Goal: Information Seeking & Learning: Learn about a topic

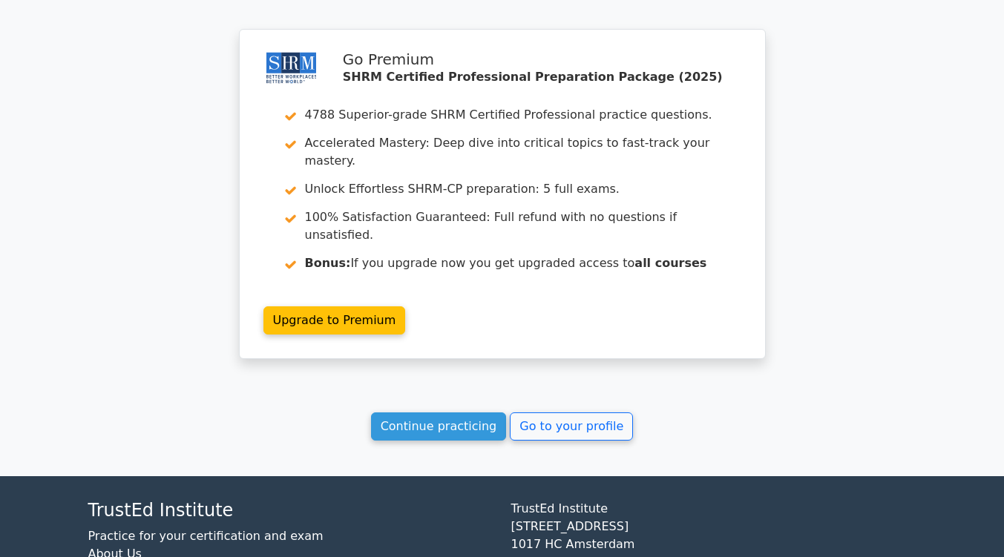
scroll to position [1964, 0]
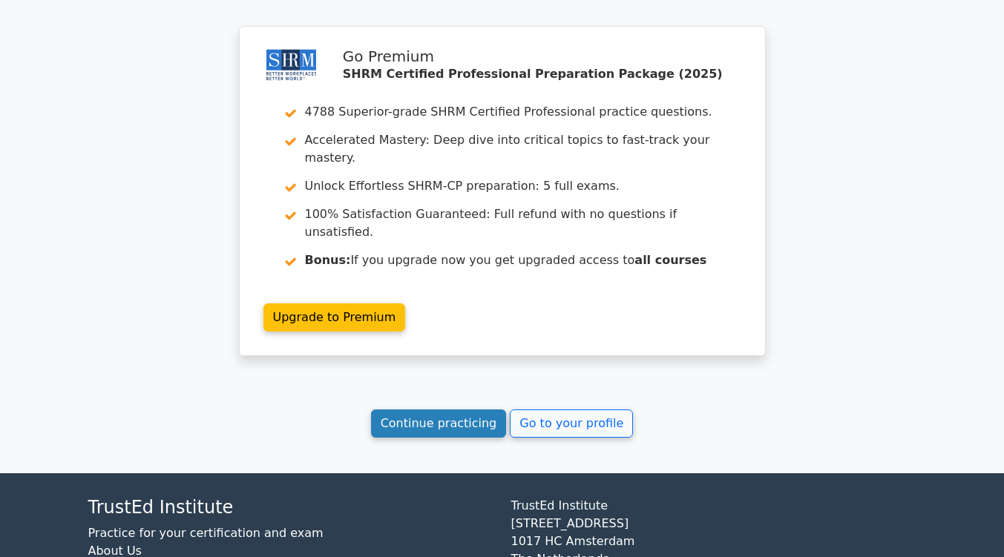
click at [460, 410] on link "Continue practicing" at bounding box center [439, 424] width 136 height 28
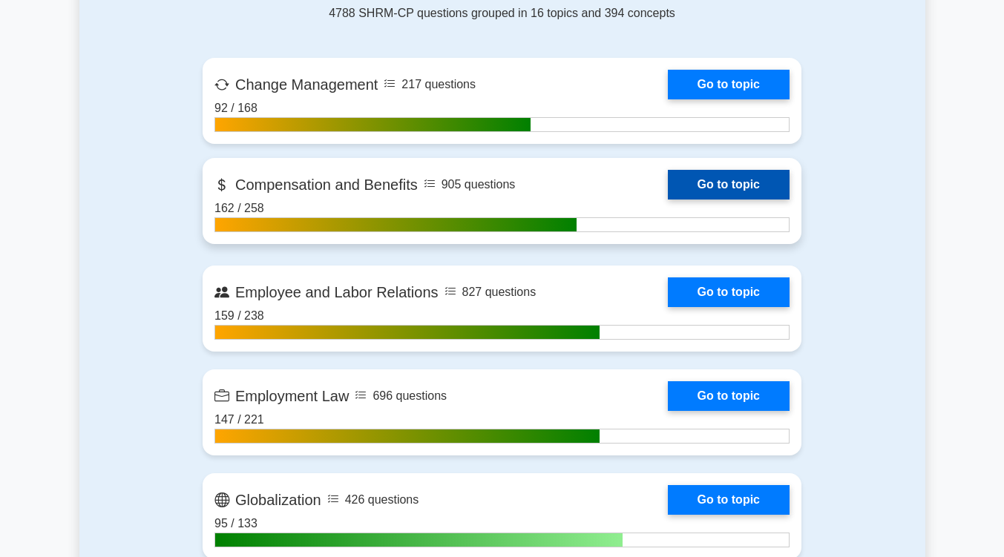
click at [715, 183] on link "Go to topic" at bounding box center [729, 185] width 122 height 30
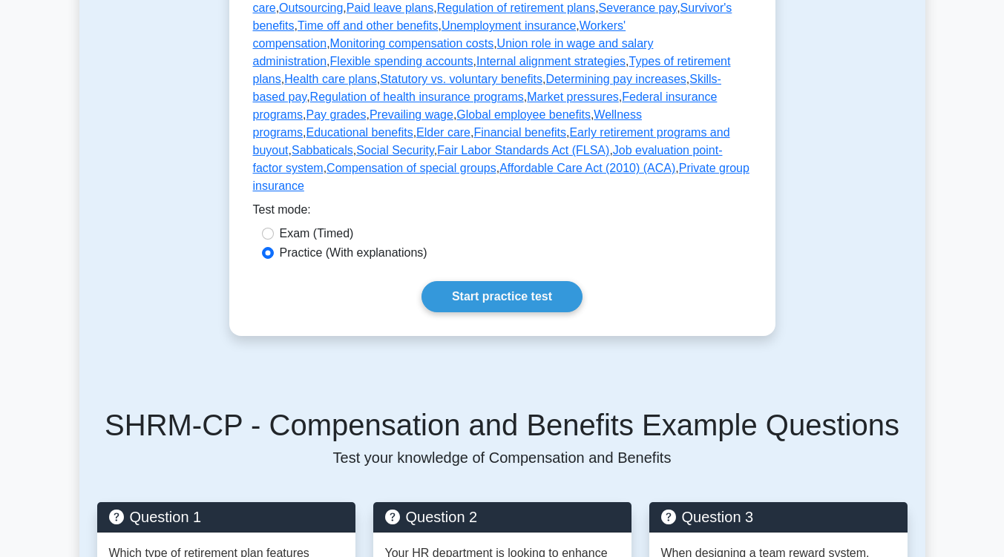
scroll to position [683, 0]
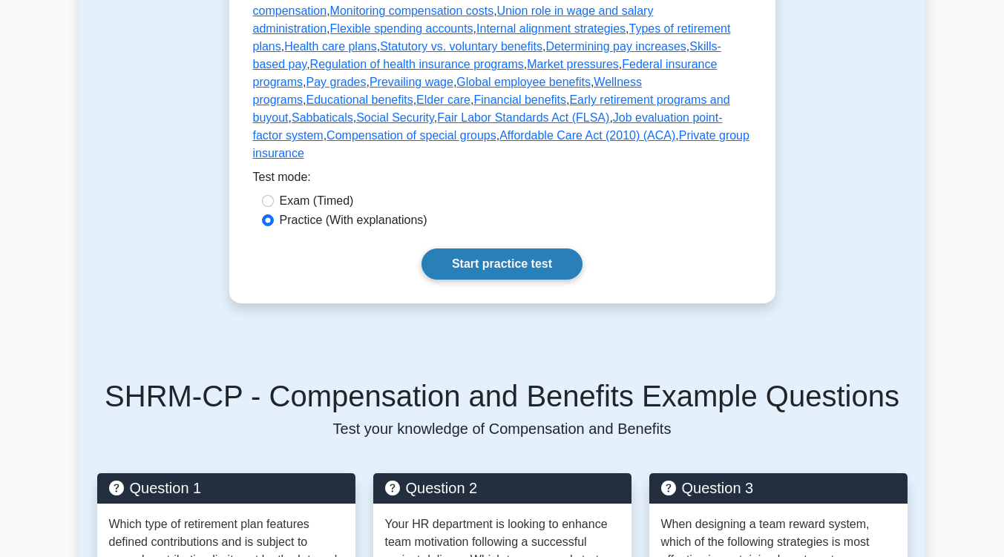
click at [557, 249] on link "Start practice test" at bounding box center [502, 264] width 161 height 31
